Goal: Task Accomplishment & Management: Use online tool/utility

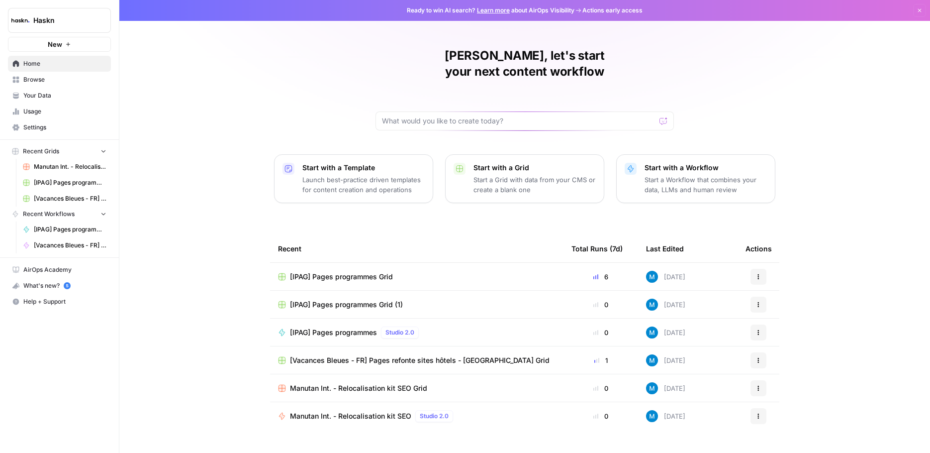
click at [34, 85] on link "Browse" at bounding box center [59, 80] width 103 height 16
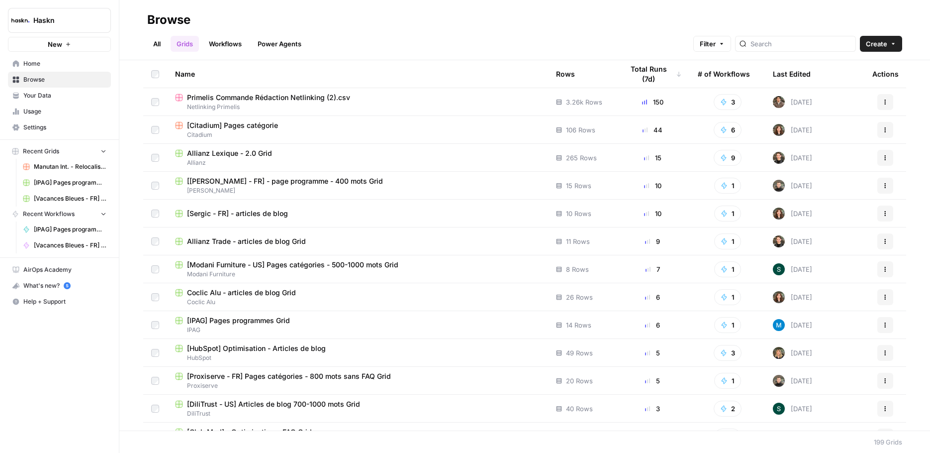
click at [192, 42] on link "Grids" at bounding box center [185, 44] width 28 height 16
click at [801, 42] on input "search" at bounding box center [800, 44] width 101 height 10
type input "ipag"
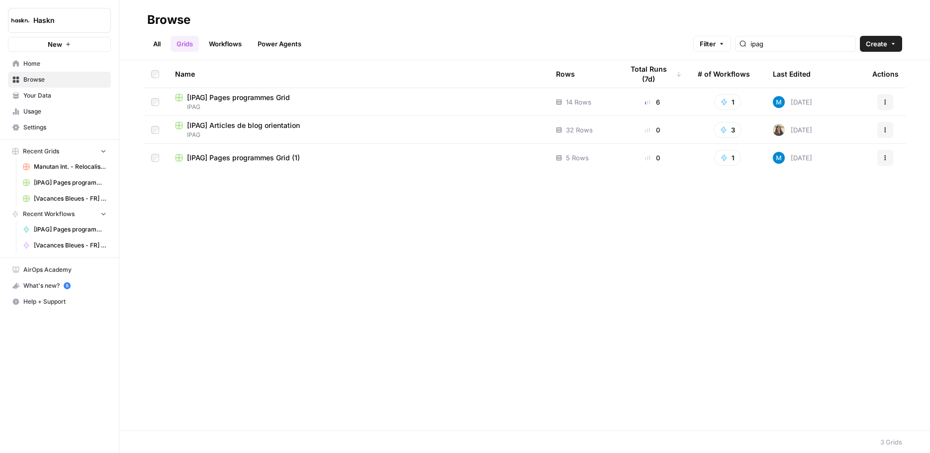
click at [892, 163] on button "Actions" at bounding box center [885, 158] width 16 height 16
click at [823, 238] on span "Delete" at bounding box center [841, 240] width 80 height 10
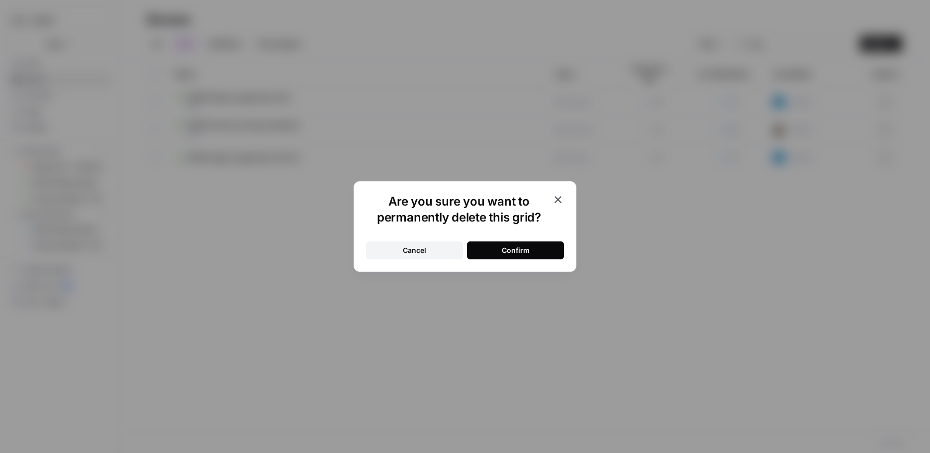
click at [494, 249] on button "Confirm" at bounding box center [515, 250] width 97 height 18
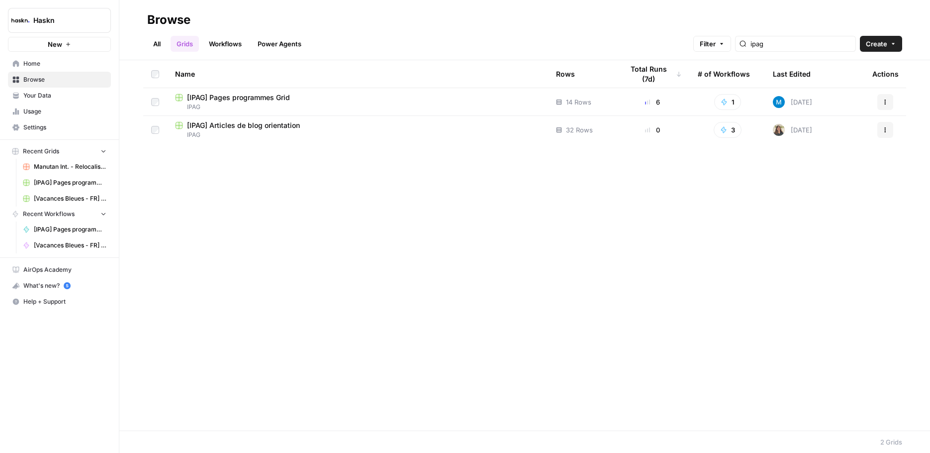
click at [258, 95] on span "[IPAG] Pages programmes Grid" at bounding box center [238, 98] width 103 height 10
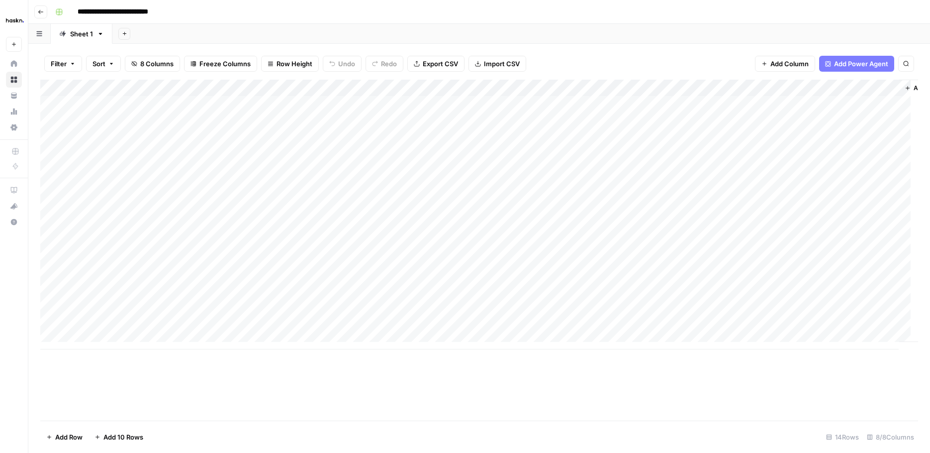
click at [407, 232] on div "Add Column" at bounding box center [479, 215] width 878 height 270
click at [890, 238] on div "Add Column" at bounding box center [479, 215] width 878 height 270
click at [890, 257] on div "Add Column" at bounding box center [479, 215] width 878 height 270
click at [889, 239] on div "Add Column" at bounding box center [479, 215] width 878 height 270
